Goal: Complete application form

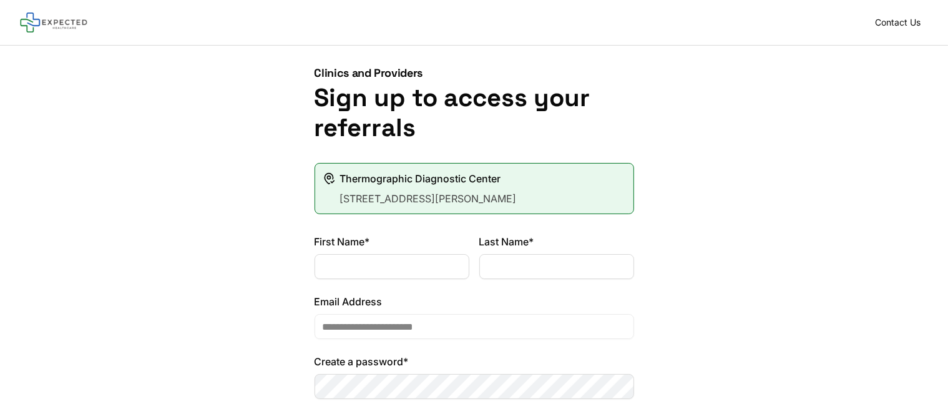
click at [342, 271] on input "First Name*" at bounding box center [392, 266] width 155 height 25
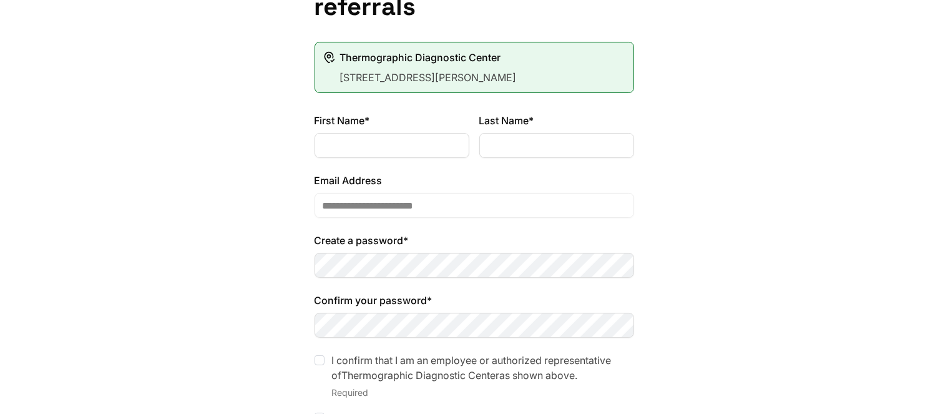
scroll to position [124, 0]
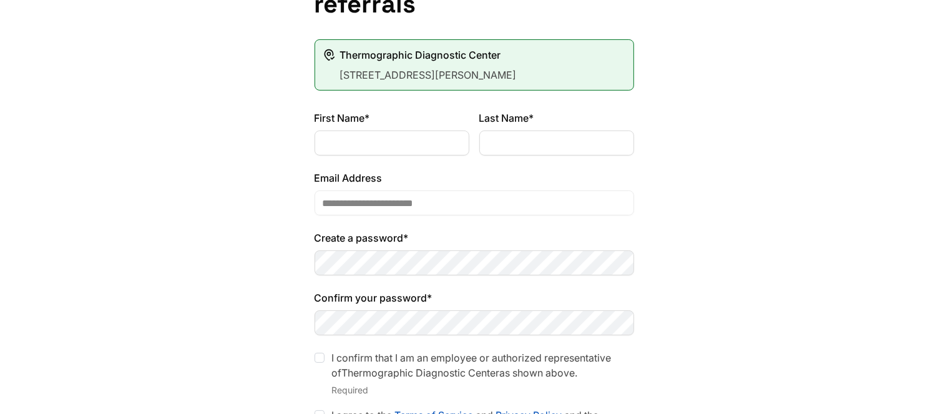
click at [347, 148] on input "First Name*" at bounding box center [392, 142] width 155 height 25
type input "*"
type input "********"
type input "*******"
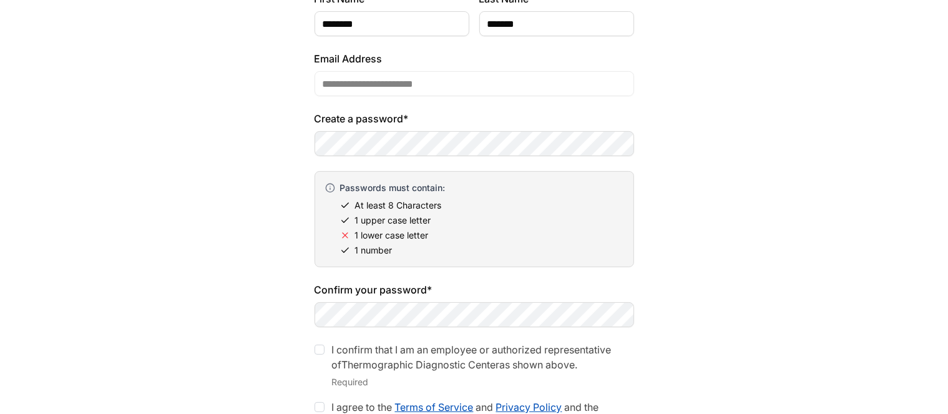
scroll to position [248, 0]
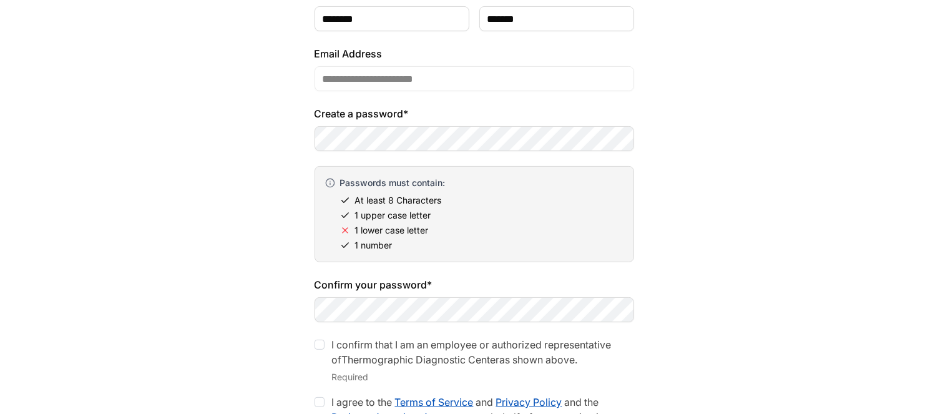
click at [322, 345] on div at bounding box center [320, 345] width 10 height 10
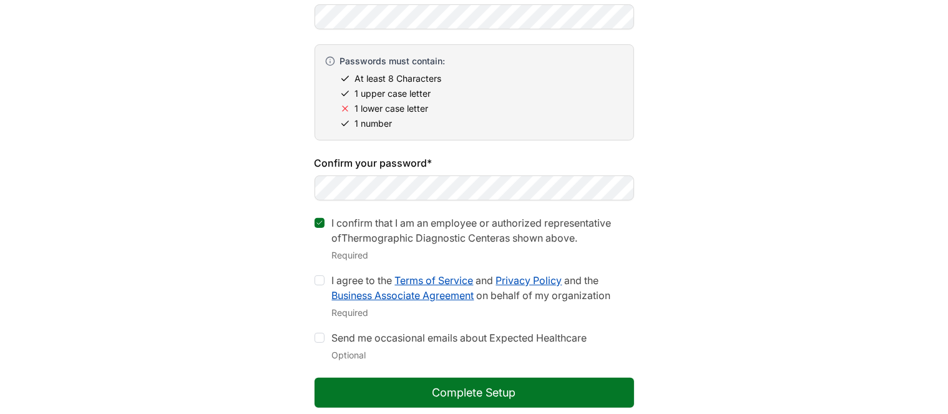
scroll to position [372, 0]
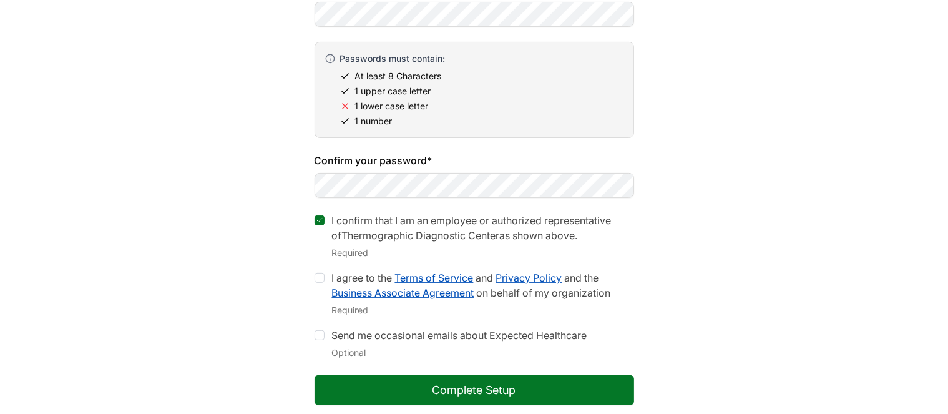
click at [320, 276] on div at bounding box center [320, 278] width 10 height 10
click at [465, 390] on button "Complete Setup" at bounding box center [475, 390] width 320 height 30
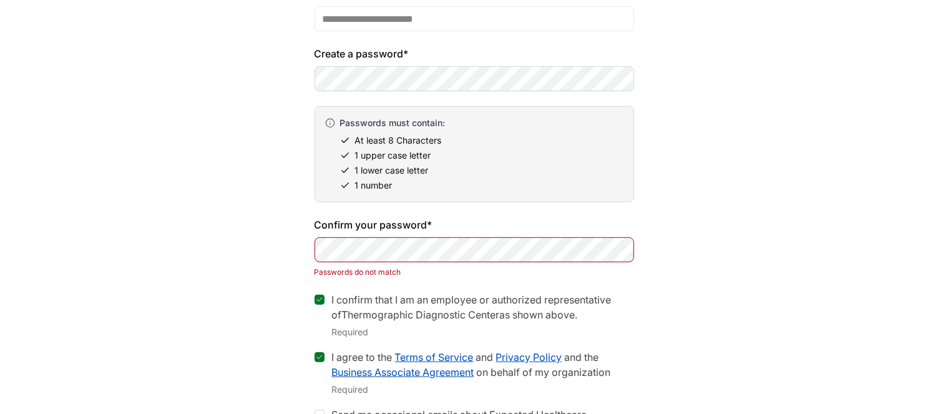
scroll to position [310, 0]
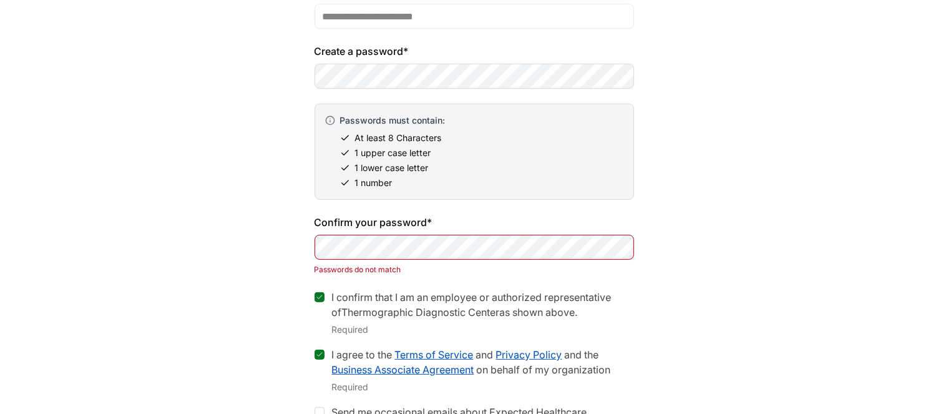
click at [401, 279] on form "**********" at bounding box center [475, 218] width 320 height 588
click at [260, 71] on div "**********" at bounding box center [474, 133] width 948 height 797
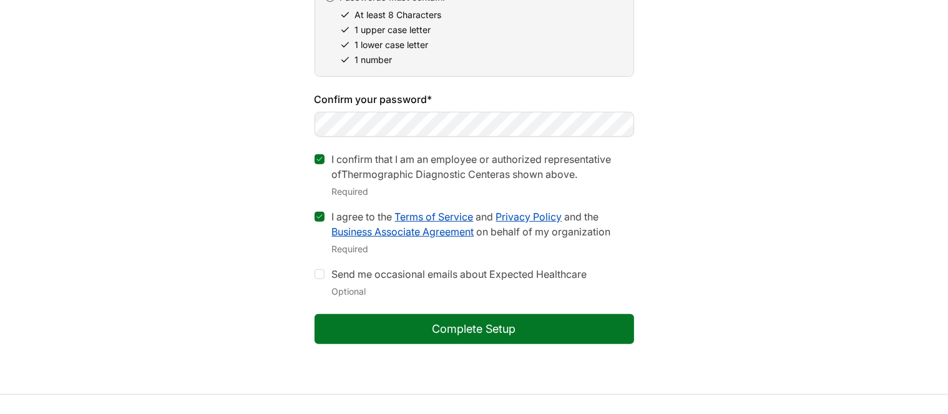
scroll to position [435, 0]
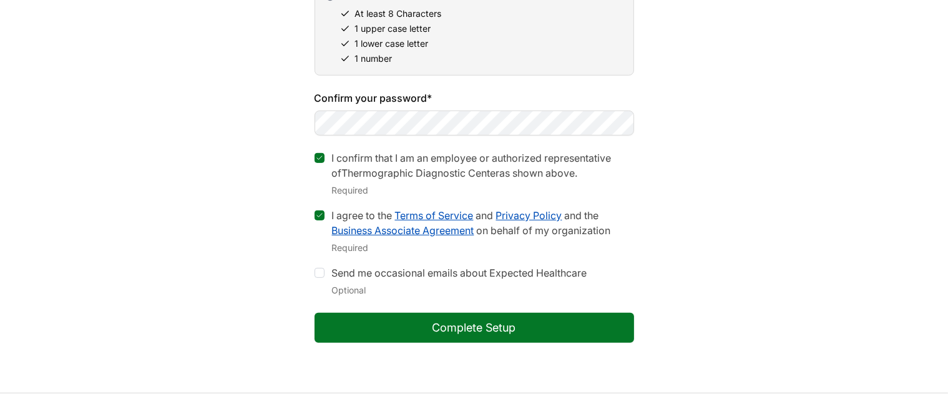
click at [418, 325] on button "Complete Setup" at bounding box center [475, 328] width 320 height 30
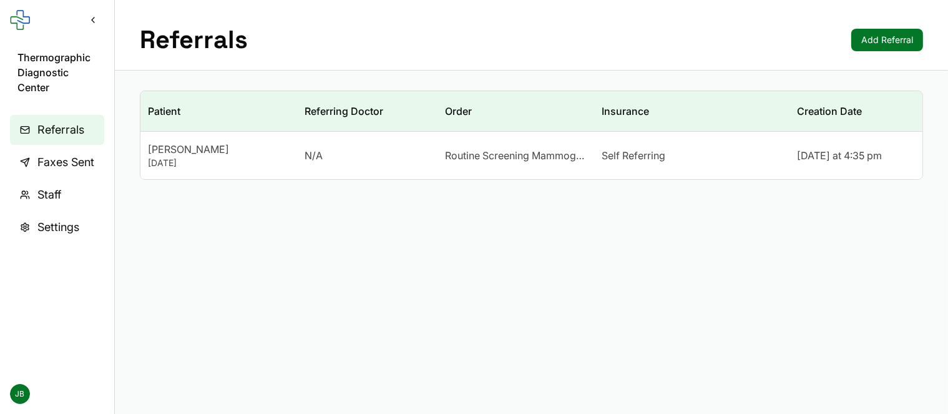
click at [177, 151] on div "[PERSON_NAME]" at bounding box center [219, 149] width 142 height 15
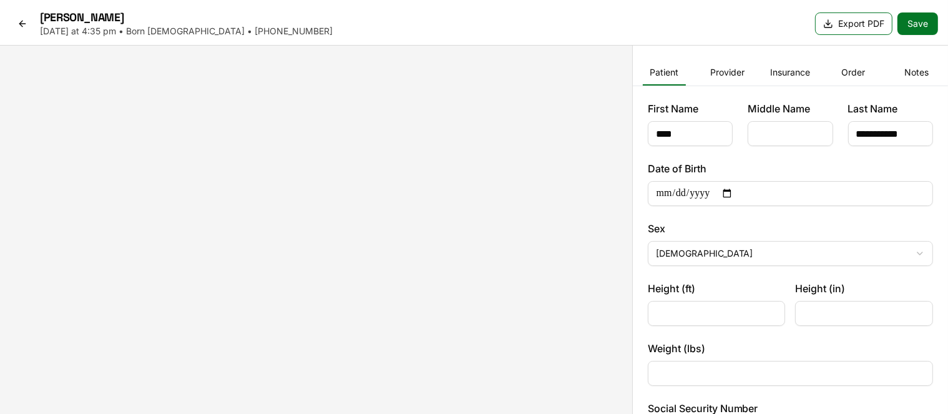
click at [720, 71] on button "Provider" at bounding box center [727, 73] width 43 height 25
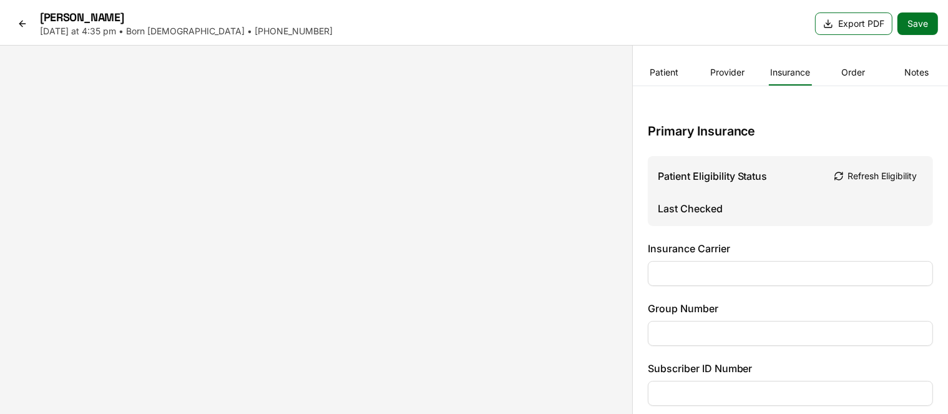
click at [794, 72] on button "Insurance" at bounding box center [790, 73] width 43 height 25
click at [665, 72] on button "Patient" at bounding box center [664, 73] width 43 height 25
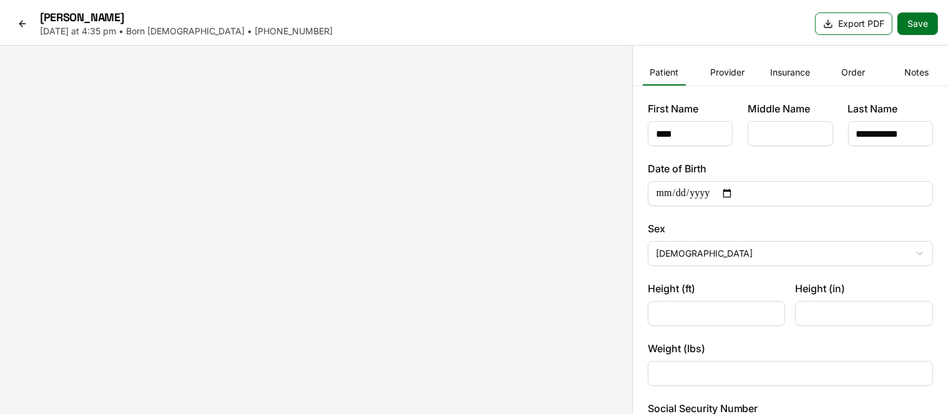
click at [861, 73] on button "Order" at bounding box center [853, 73] width 43 height 25
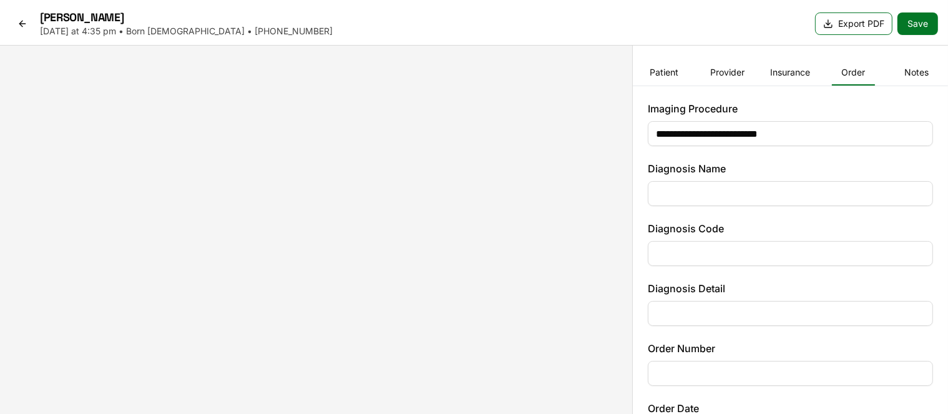
click at [666, 71] on button "Patient" at bounding box center [664, 73] width 43 height 25
